Goal: Find specific page/section: Find specific page/section

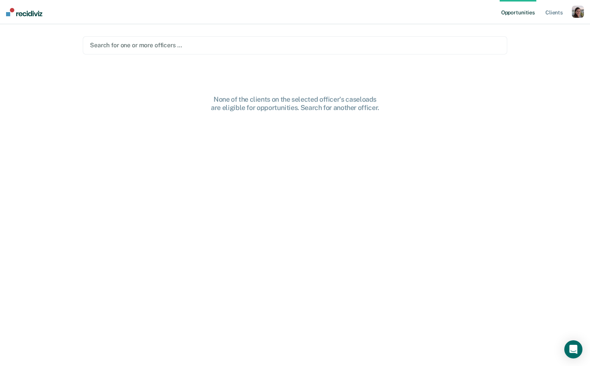
click at [575, 15] on div "button" at bounding box center [577, 12] width 12 height 12
click at [538, 30] on link "Profile" at bounding box center [547, 31] width 61 height 6
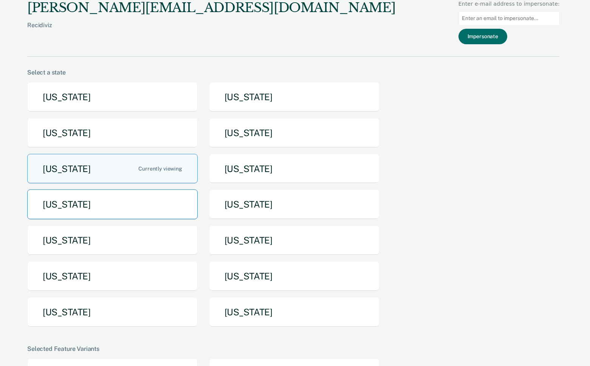
click at [91, 209] on button "[US_STATE]" at bounding box center [112, 204] width 170 height 30
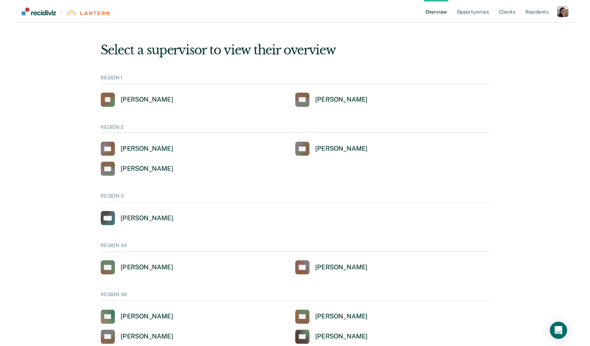
scroll to position [257, 0]
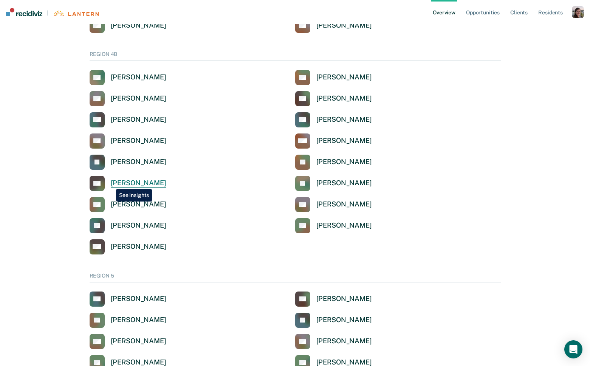
drag, startPoint x: 170, startPoint y: 183, endPoint x: 111, endPoint y: 183, distance: 58.2
click at [110, 183] on div "NK [PERSON_NAME]" at bounding box center [192, 183] width 205 height 15
copy div "[PERSON_NAME]"
